Goal: Register for event/course

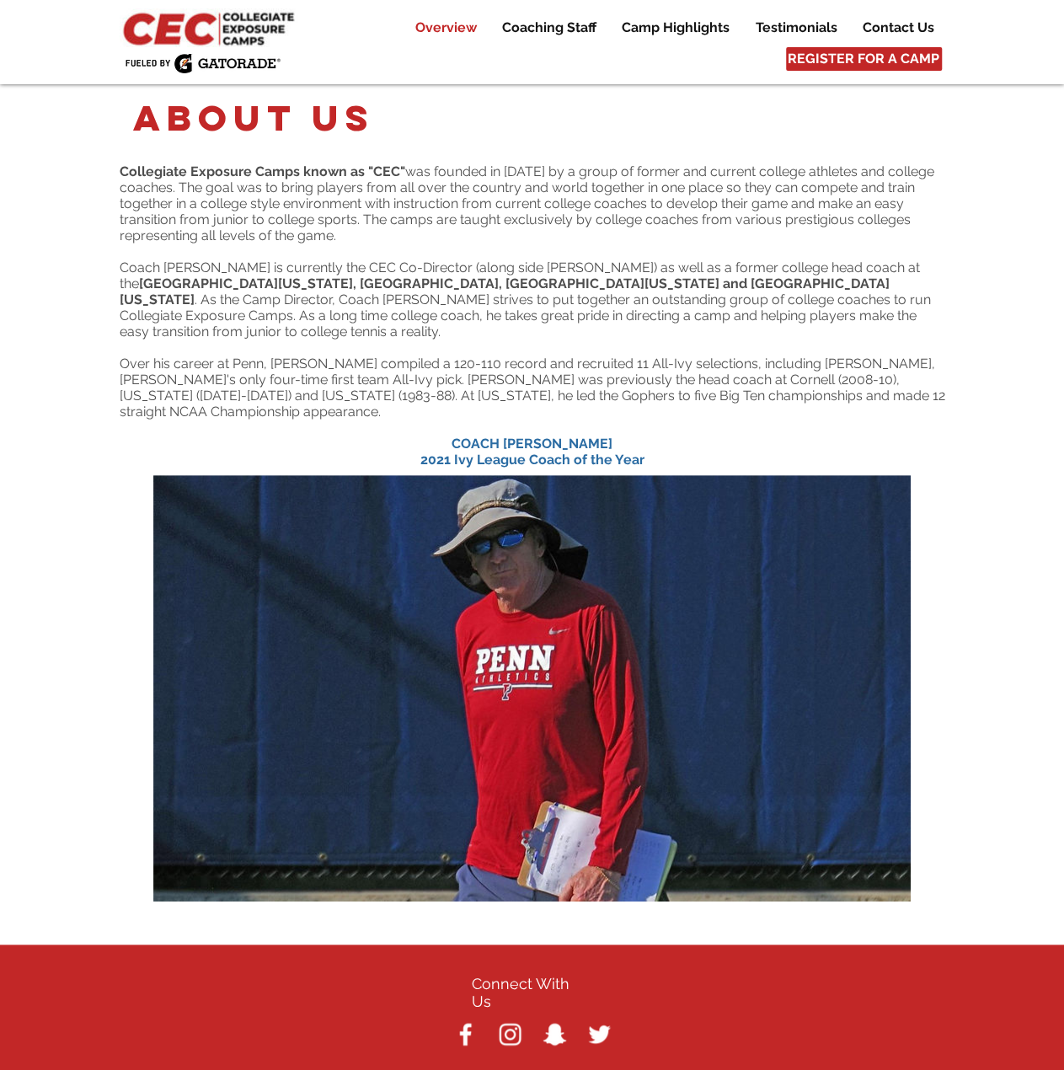
click at [457, 30] on p "Overview" at bounding box center [446, 28] width 78 height 20
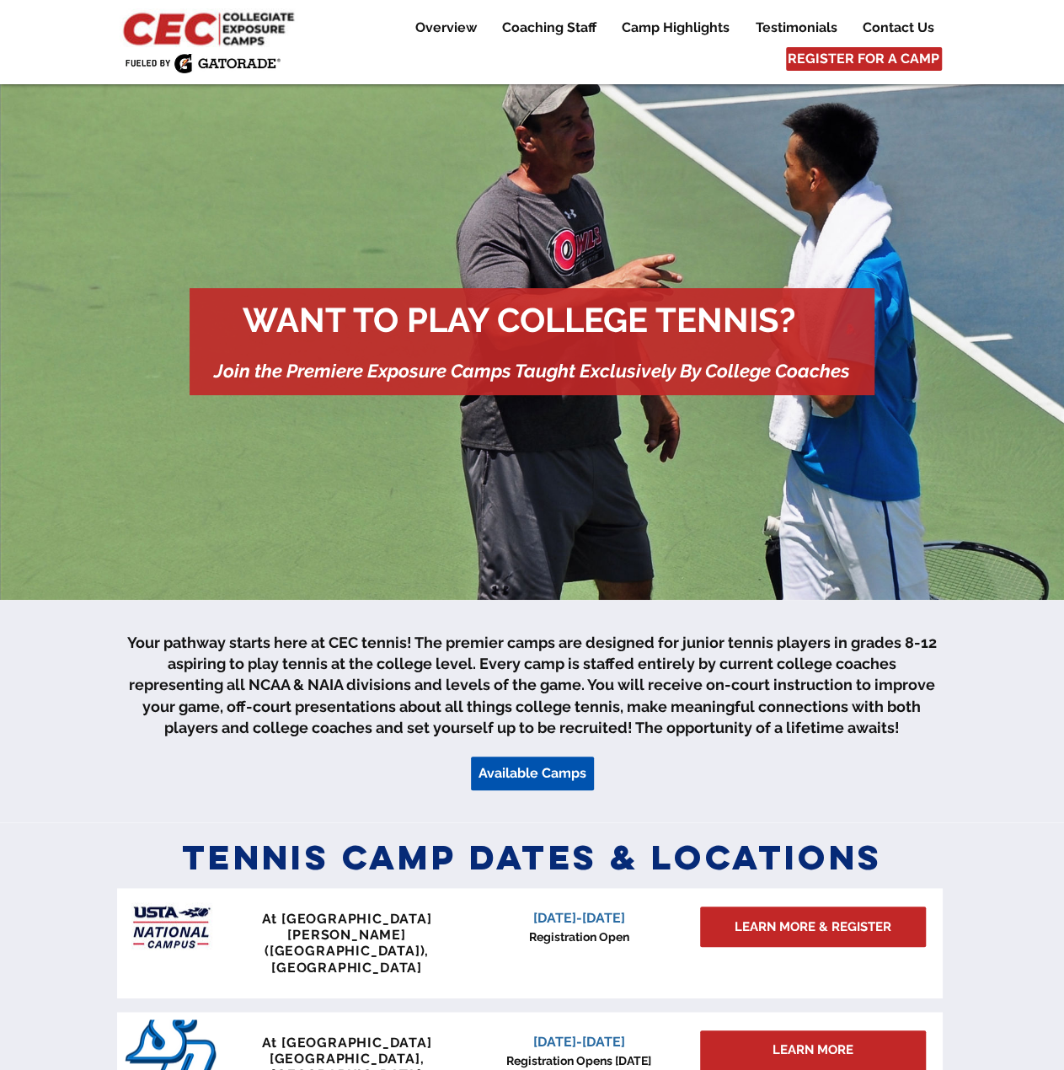
click at [511, 773] on span "Available Camps" at bounding box center [533, 773] width 108 height 19
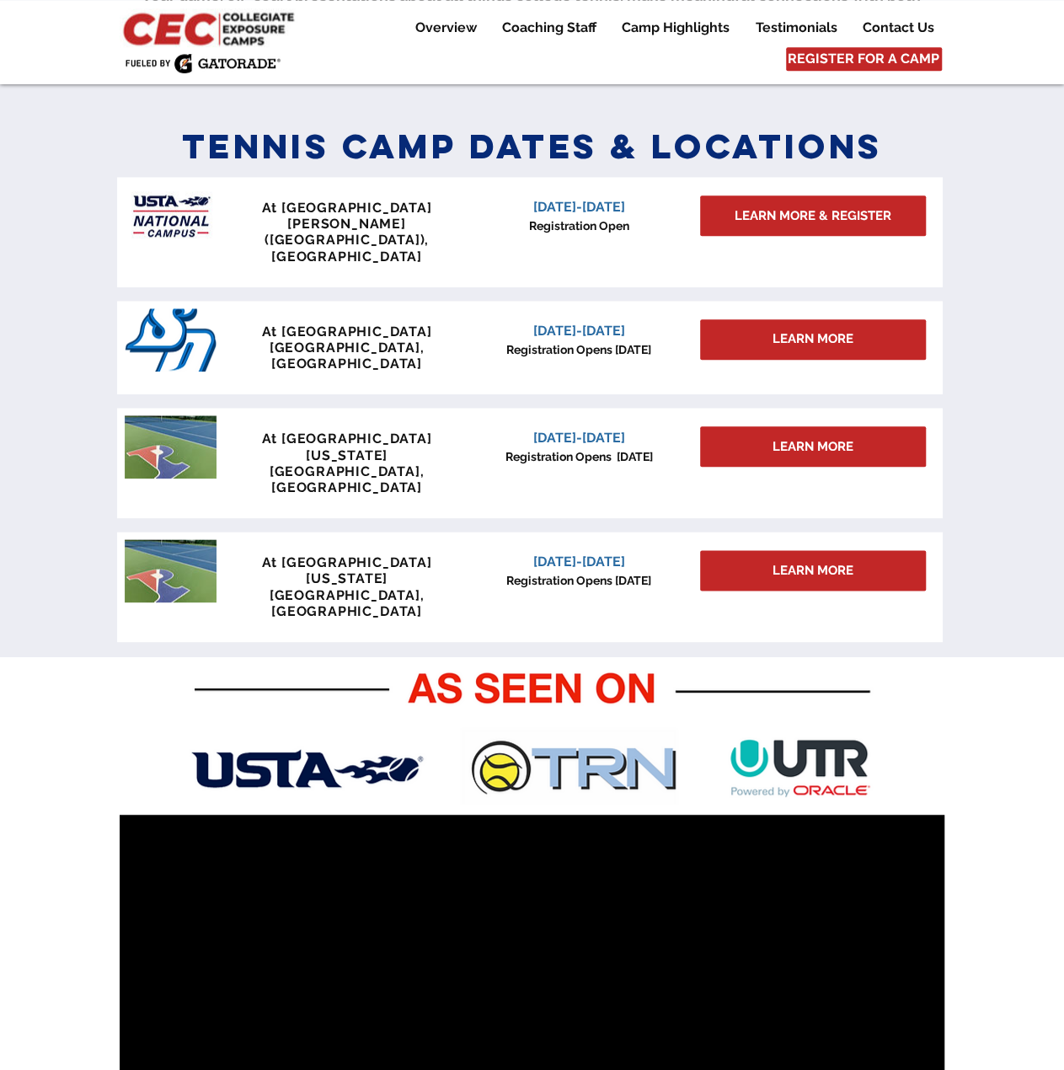
scroll to position [738, 0]
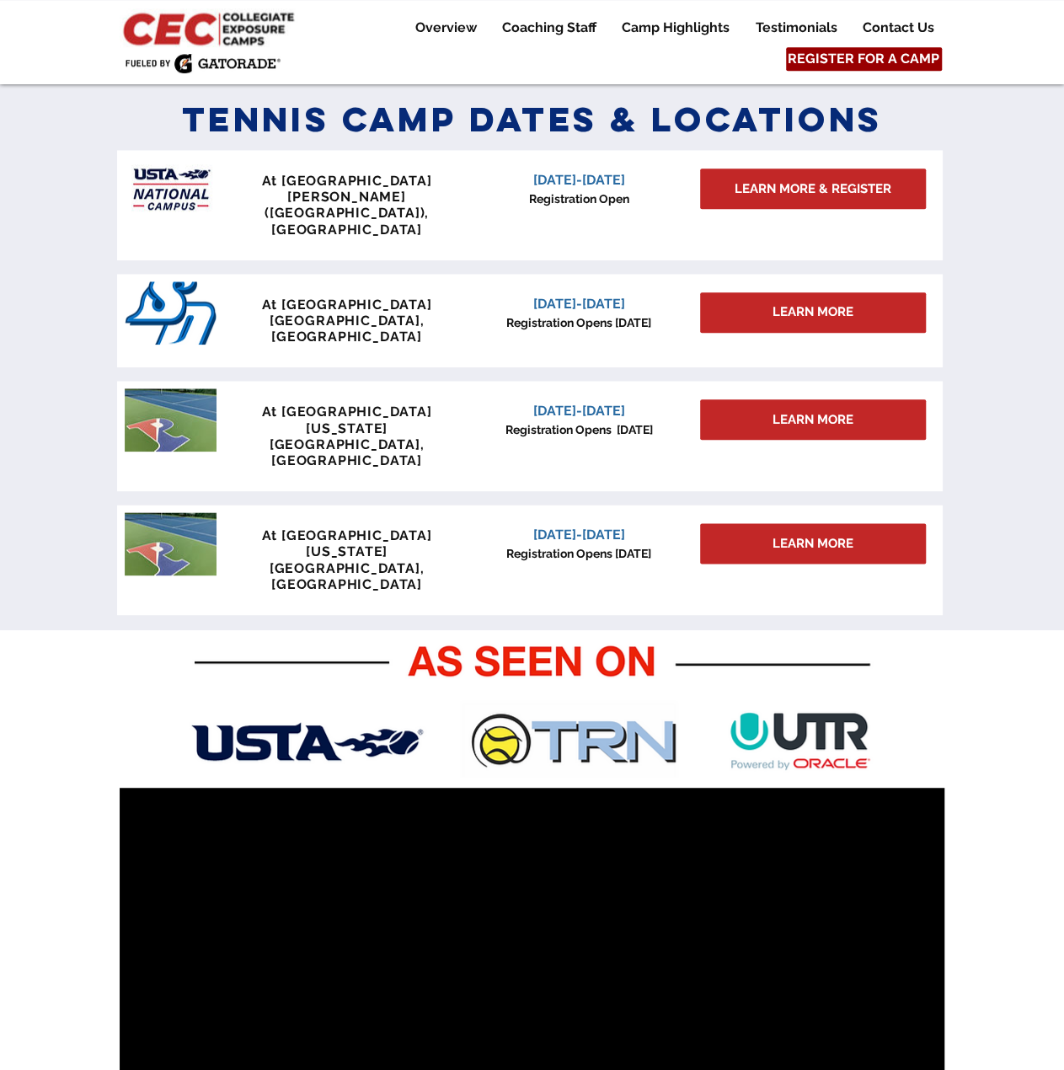
click at [863, 53] on span "REGISTER FOR A CAMP" at bounding box center [864, 59] width 152 height 19
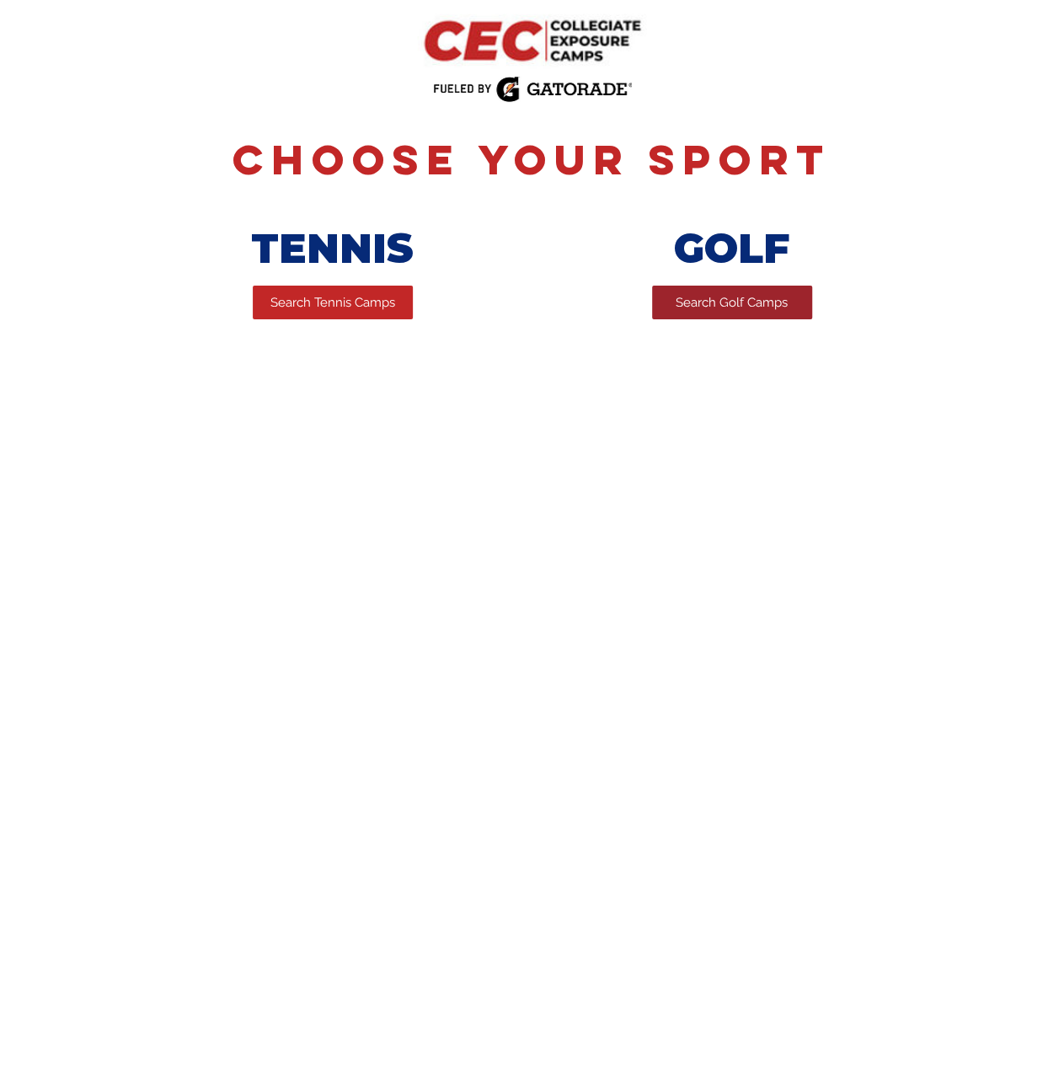
click at [706, 301] on span "Search Golf Camps" at bounding box center [732, 303] width 112 height 18
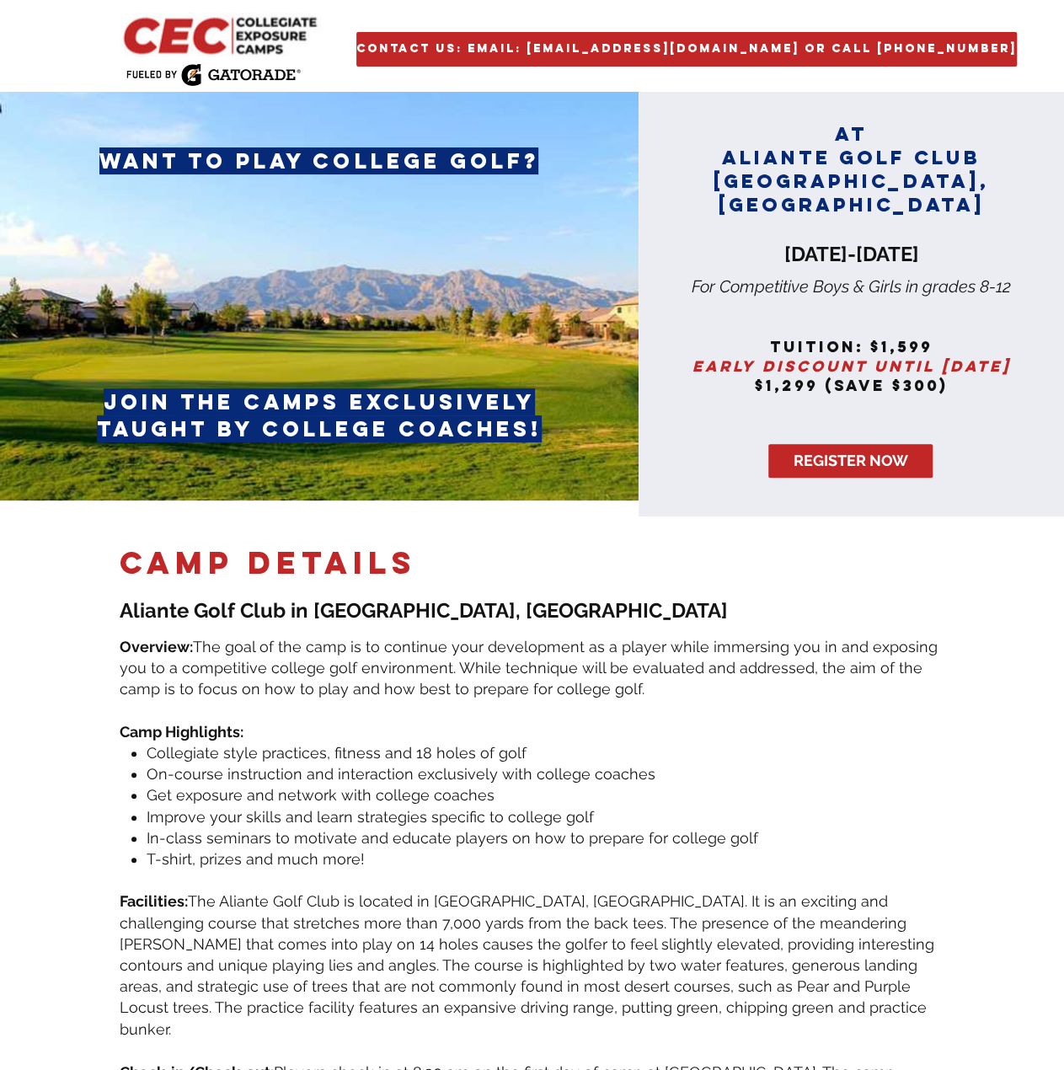
click at [215, 30] on img "main content" at bounding box center [222, 35] width 205 height 44
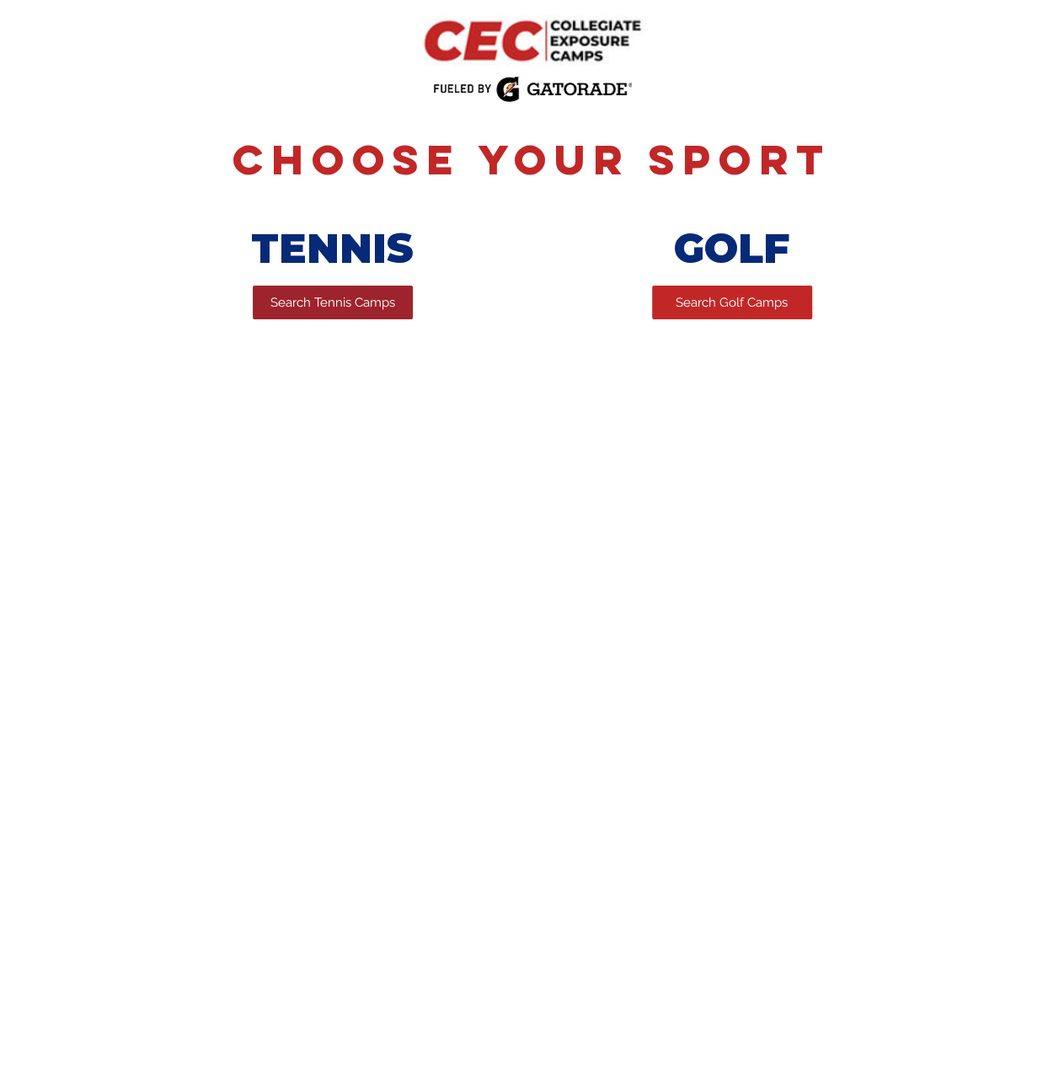
click at [344, 297] on span "Search Tennis Camps" at bounding box center [333, 303] width 125 height 18
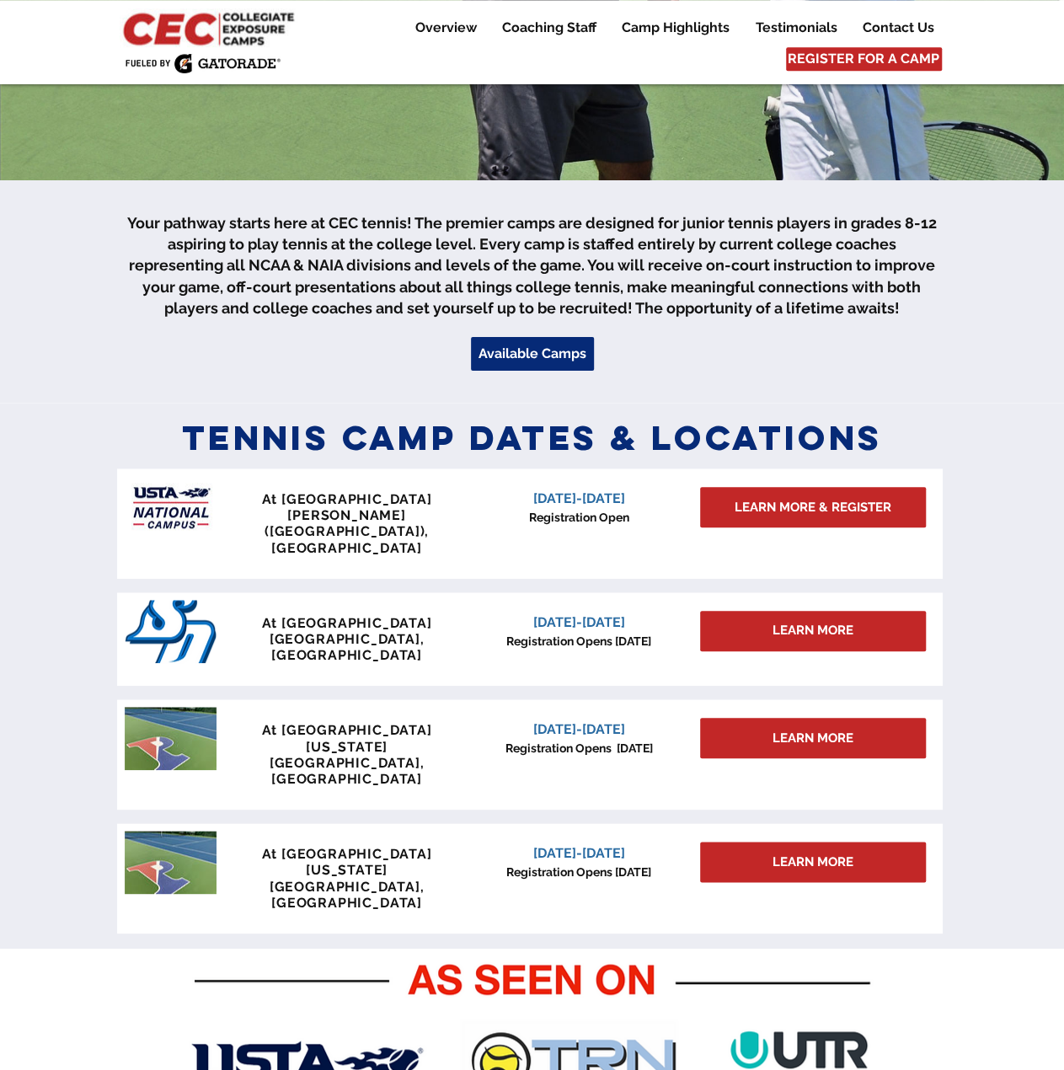
scroll to position [421, 0]
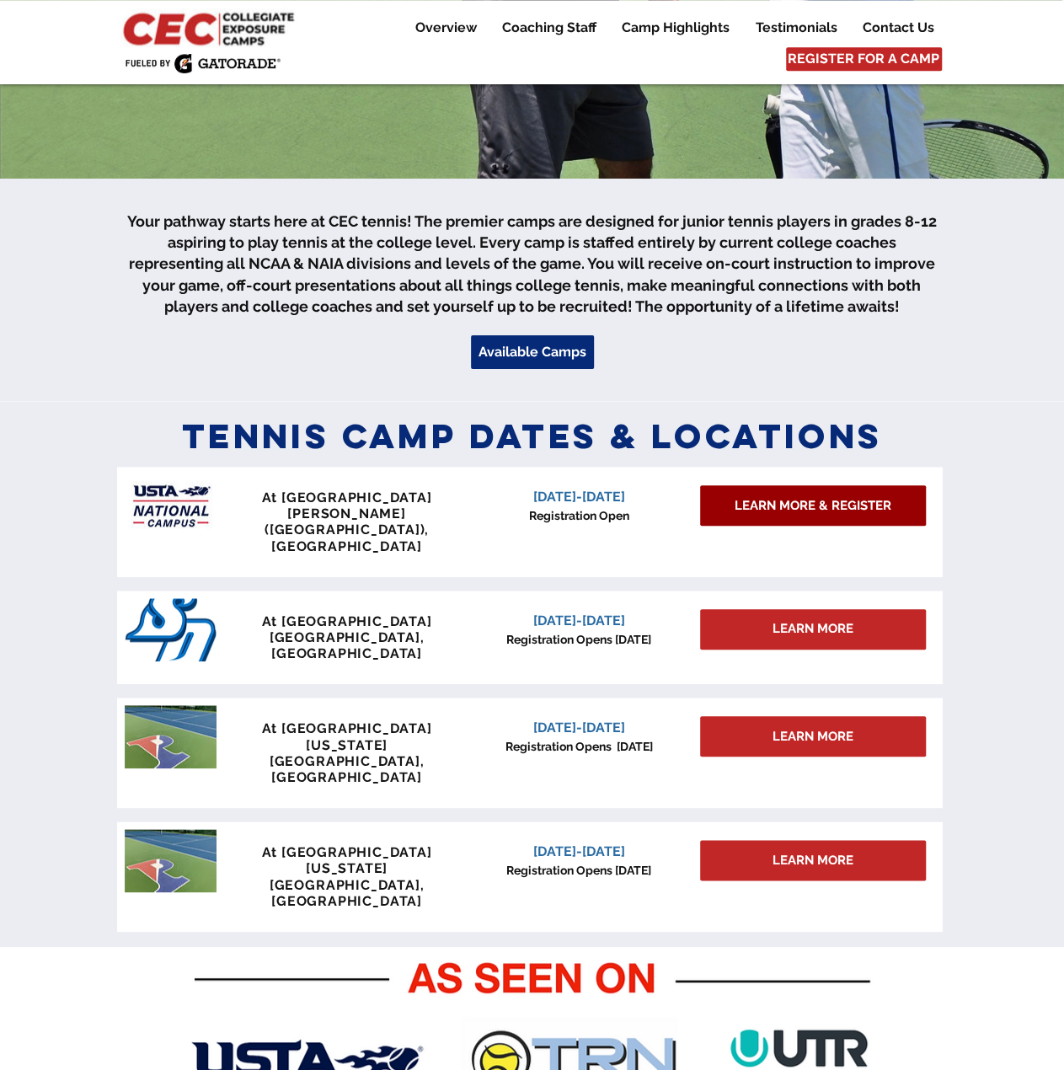
click at [781, 506] on span "LEARN MORE & REGISTER" at bounding box center [813, 506] width 157 height 18
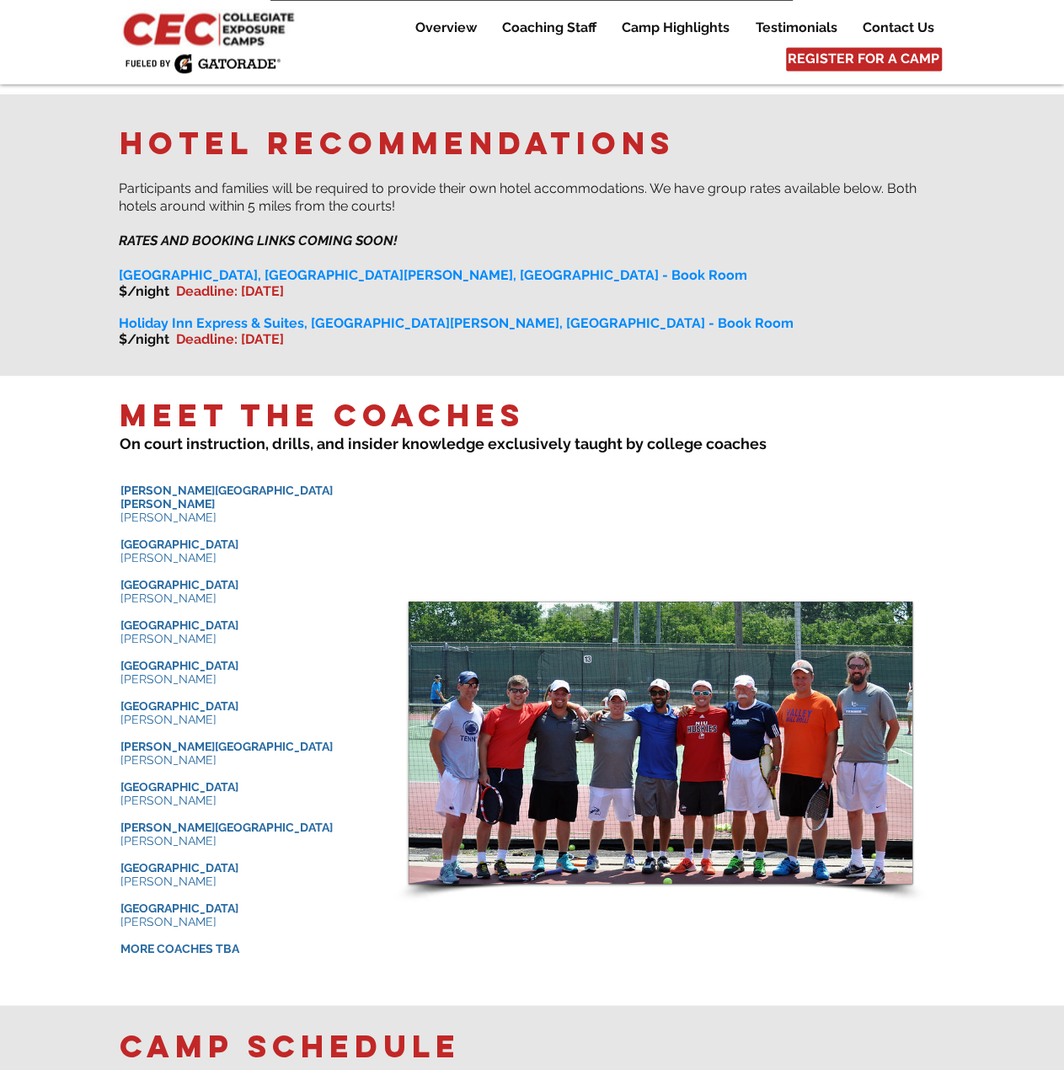
scroll to position [1348, 0]
